Goal: Use online tool/utility: Use online tool/utility

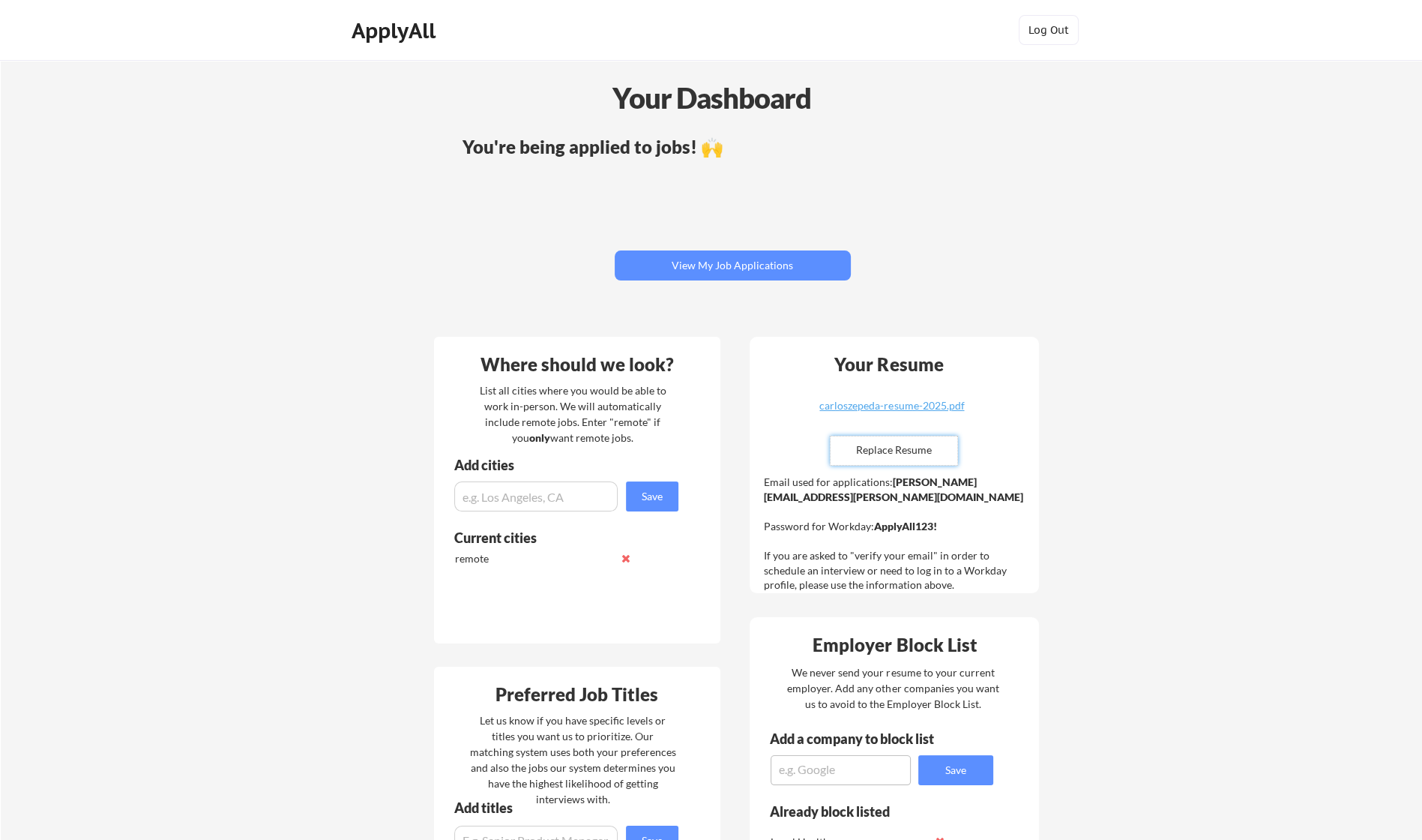
click at [894, 449] on input "file" at bounding box center [894, 451] width 127 height 28
click at [879, 439] on input "file" at bounding box center [894, 451] width 127 height 28
type input "C:\fakepath\CarlosZepeda_resume_FY2025.docx.pdf"
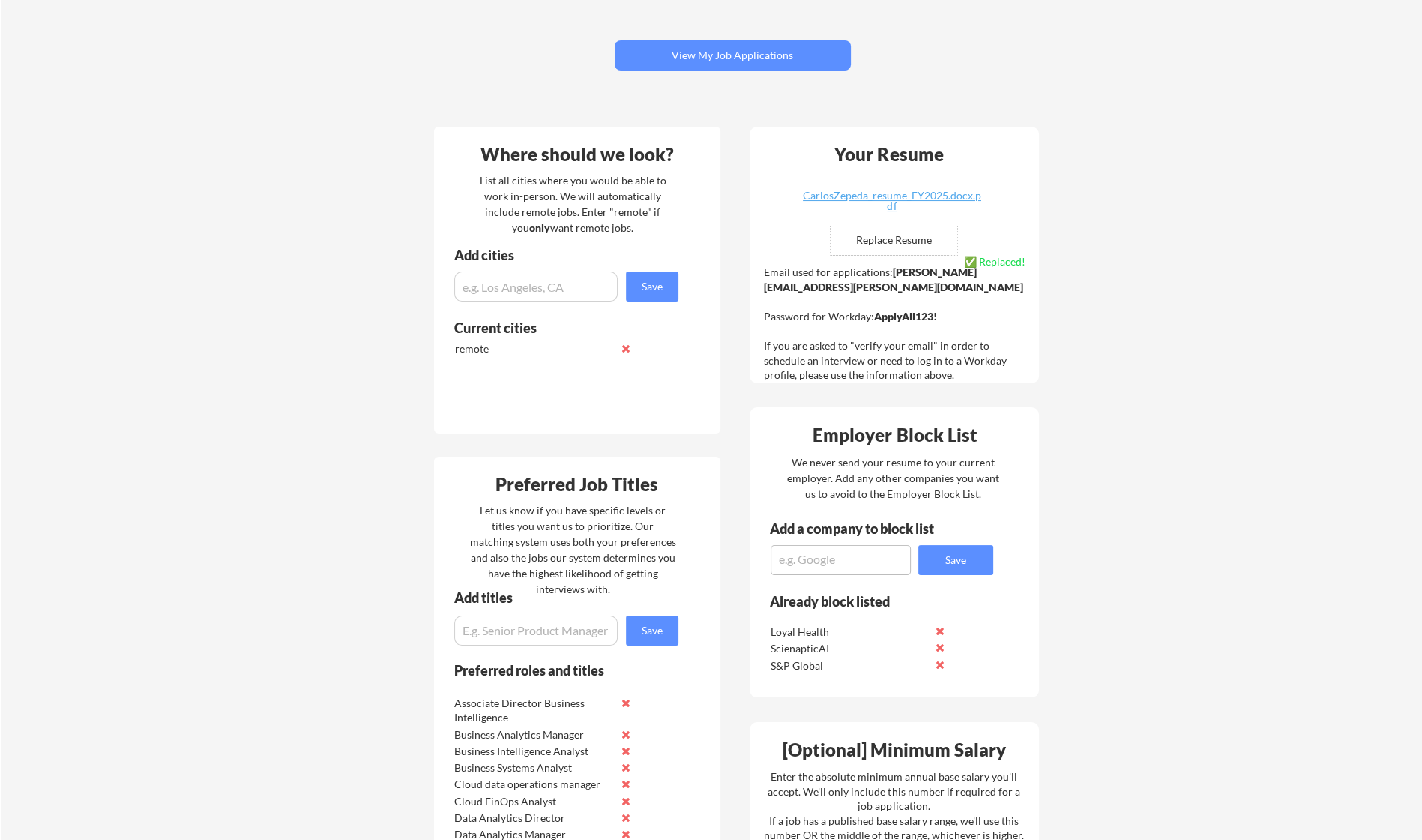
scroll to position [210, 0]
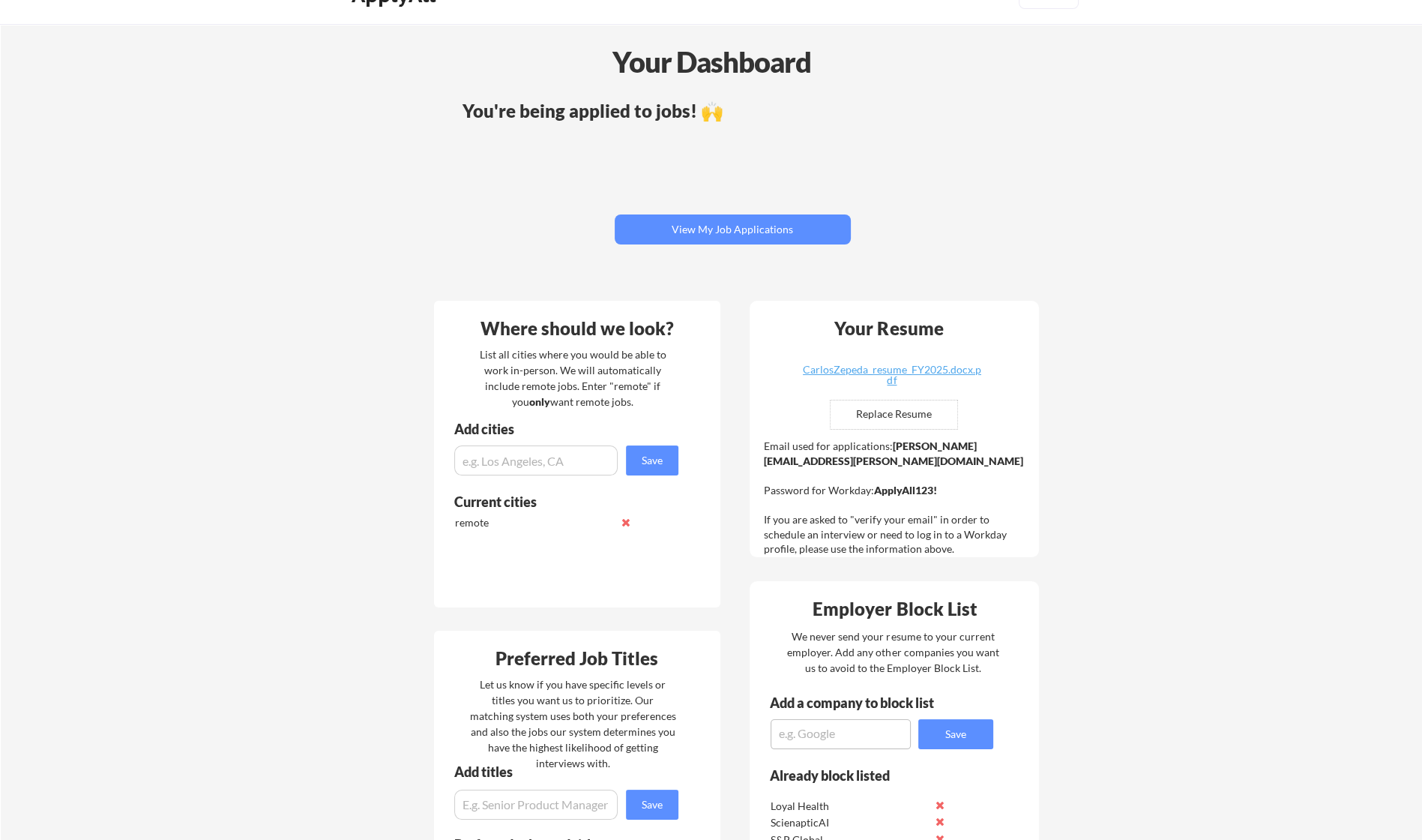
scroll to position [0, 0]
